Goal: Navigation & Orientation: Understand site structure

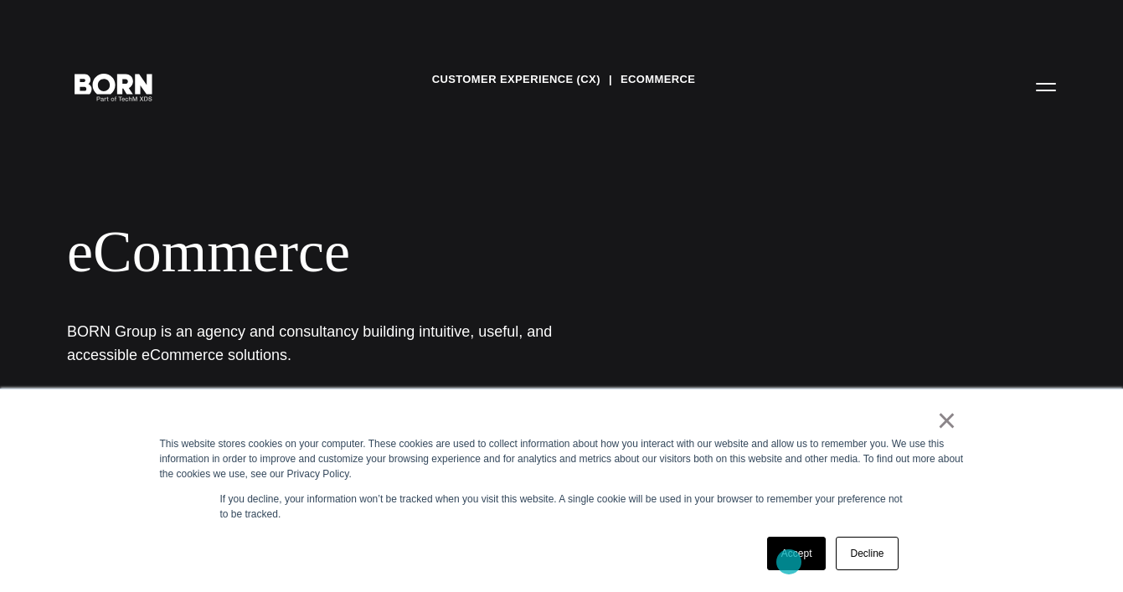
click at [789, 562] on link "Accept" at bounding box center [796, 553] width 59 height 33
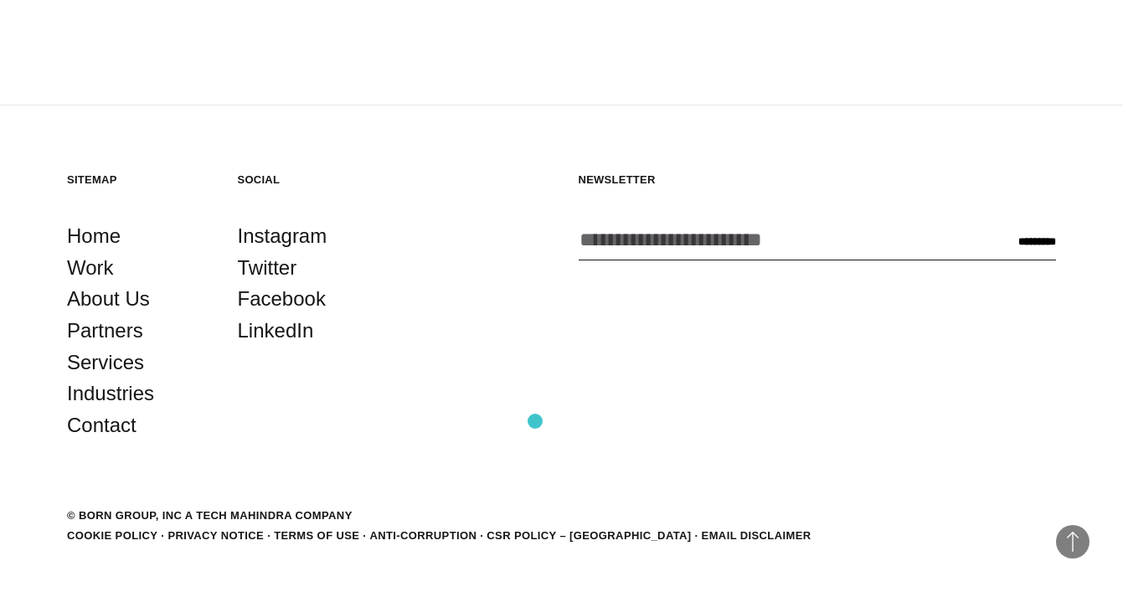
scroll to position [2748, 0]
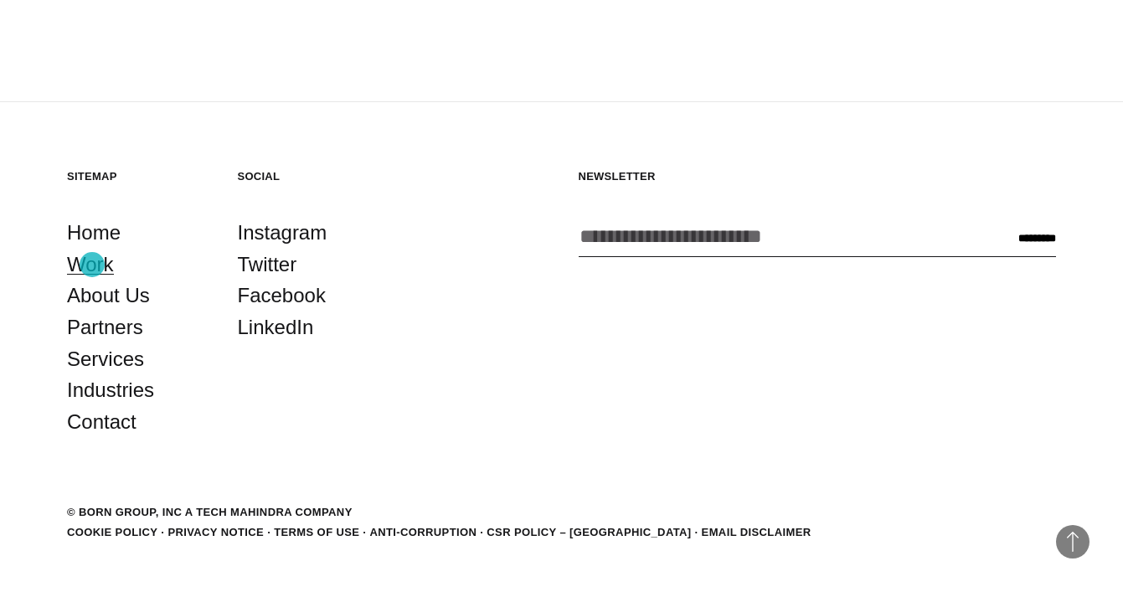
click at [92, 265] on link "Work" at bounding box center [90, 265] width 47 height 32
click at [103, 358] on link "Services" at bounding box center [105, 359] width 77 height 32
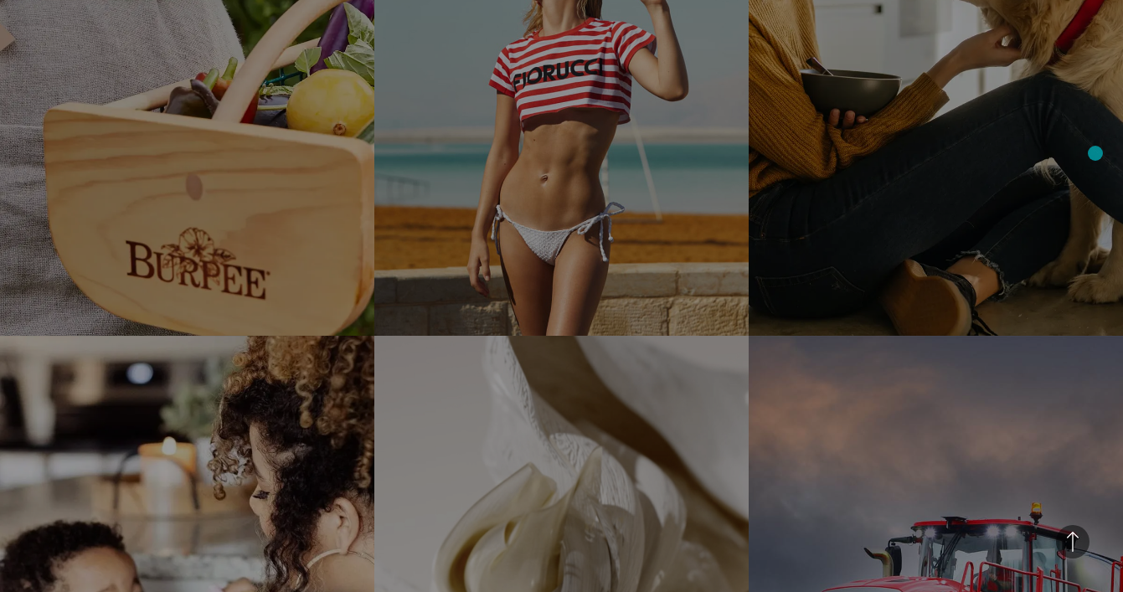
scroll to position [1939, 0]
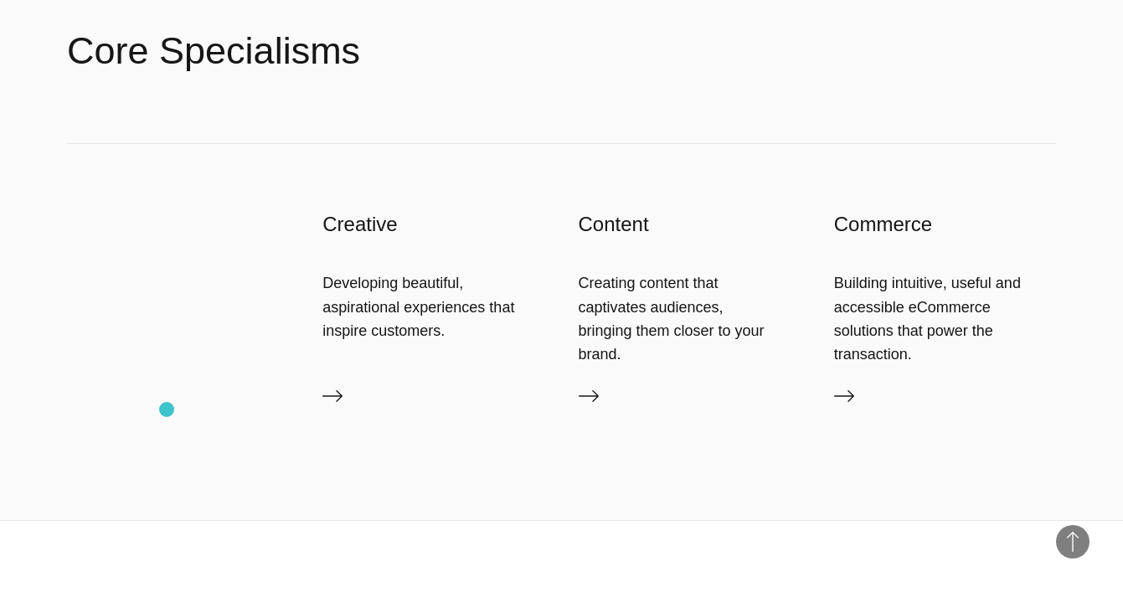
scroll to position [2680, 0]
